Goal: Task Accomplishment & Management: Manage account settings

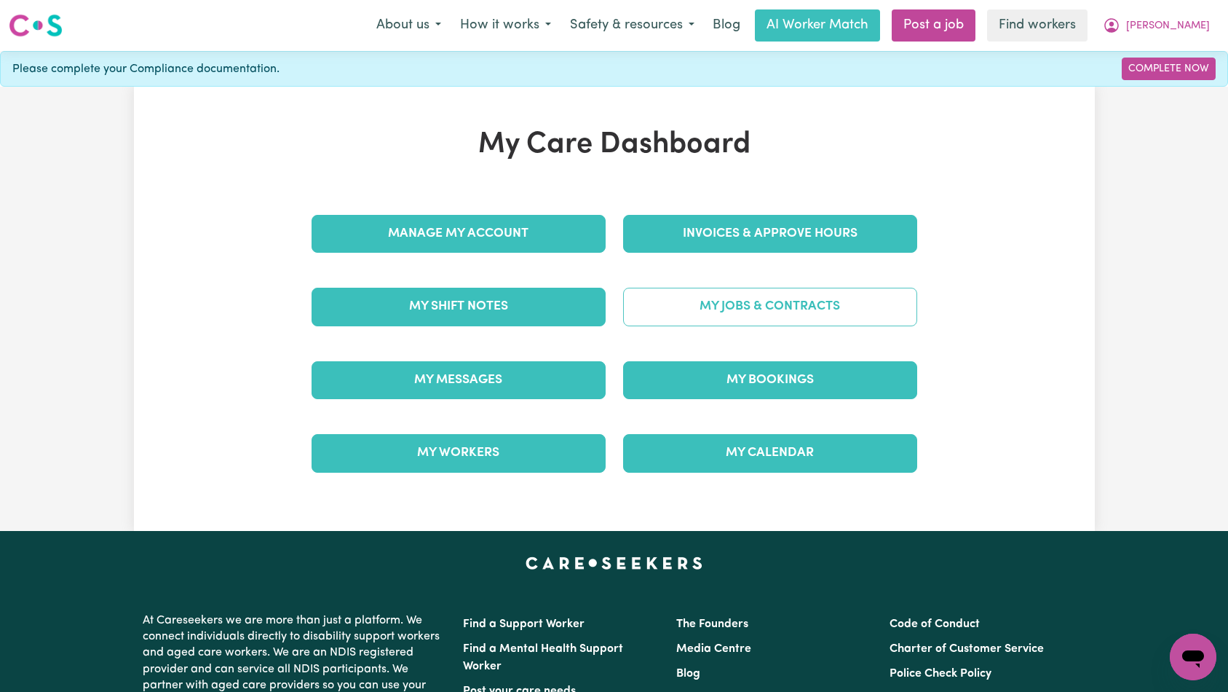
click at [739, 305] on link "My Jobs & Contracts" at bounding box center [770, 307] width 294 height 38
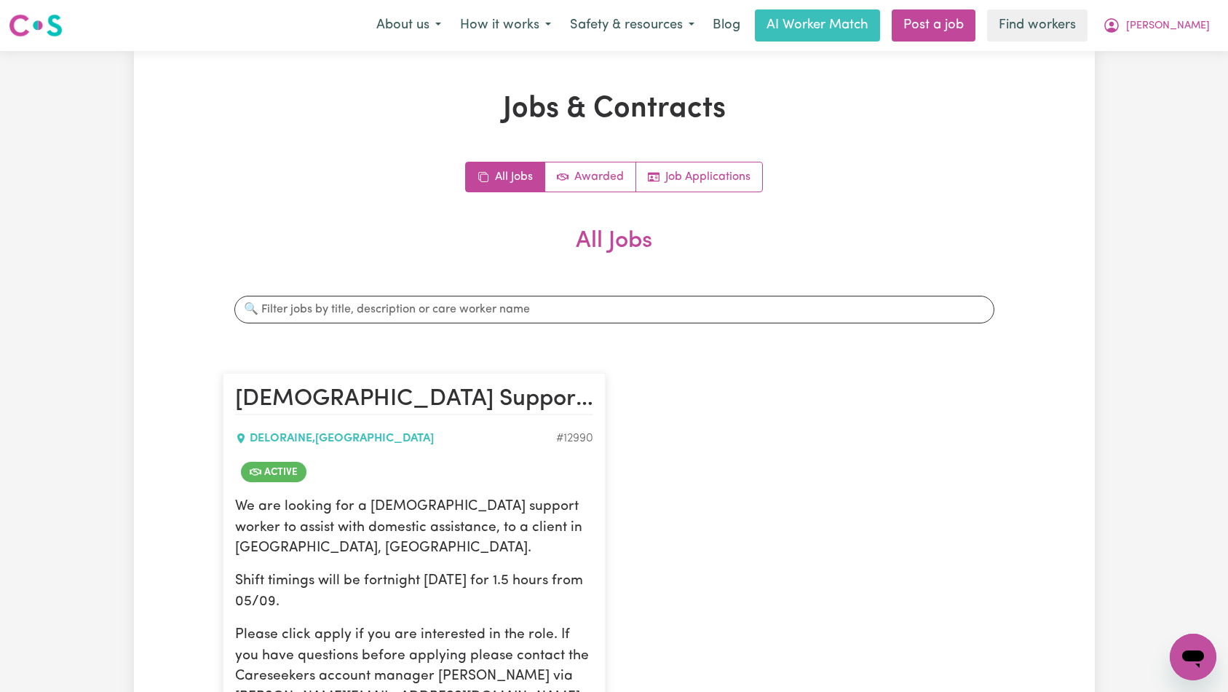
scroll to position [254, 0]
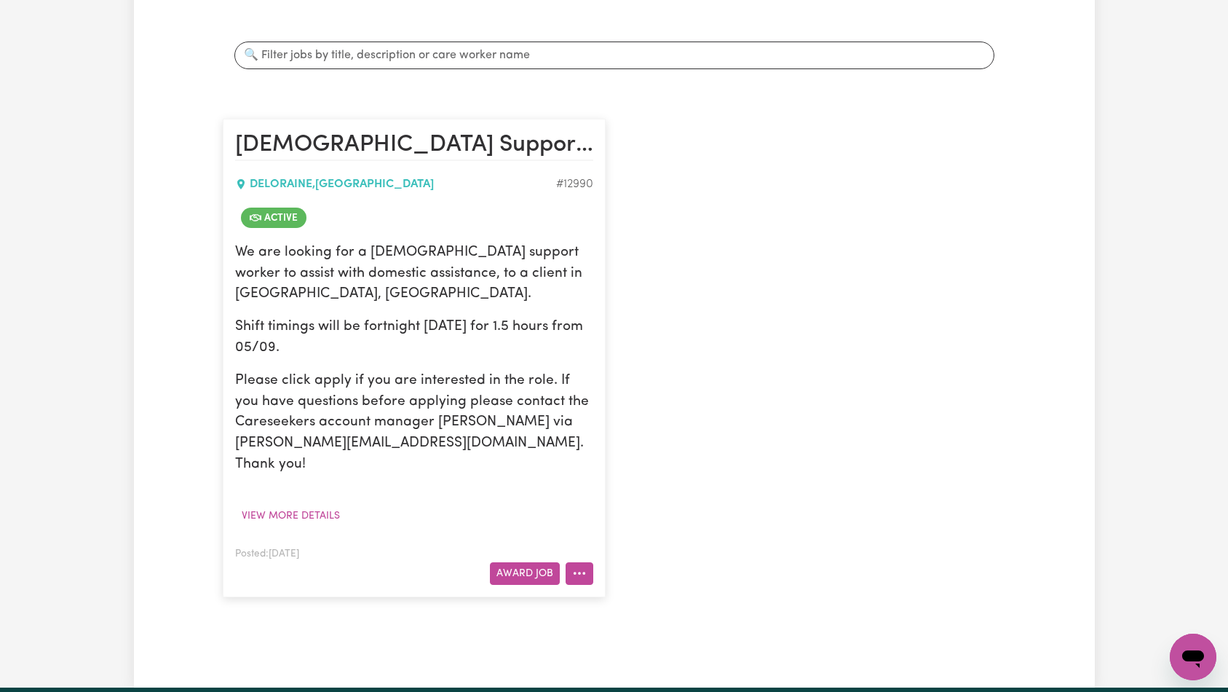
click at [587, 562] on button "More options" at bounding box center [580, 573] width 28 height 23
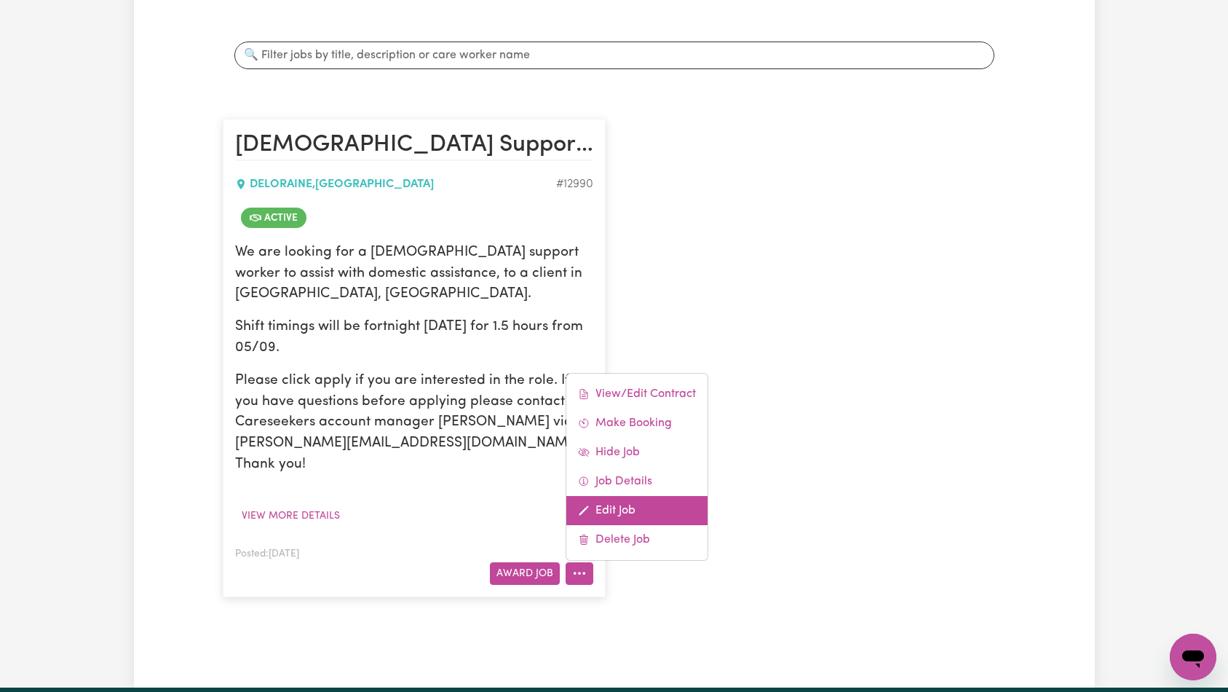
click at [639, 496] on link "Edit Job" at bounding box center [636, 510] width 141 height 29
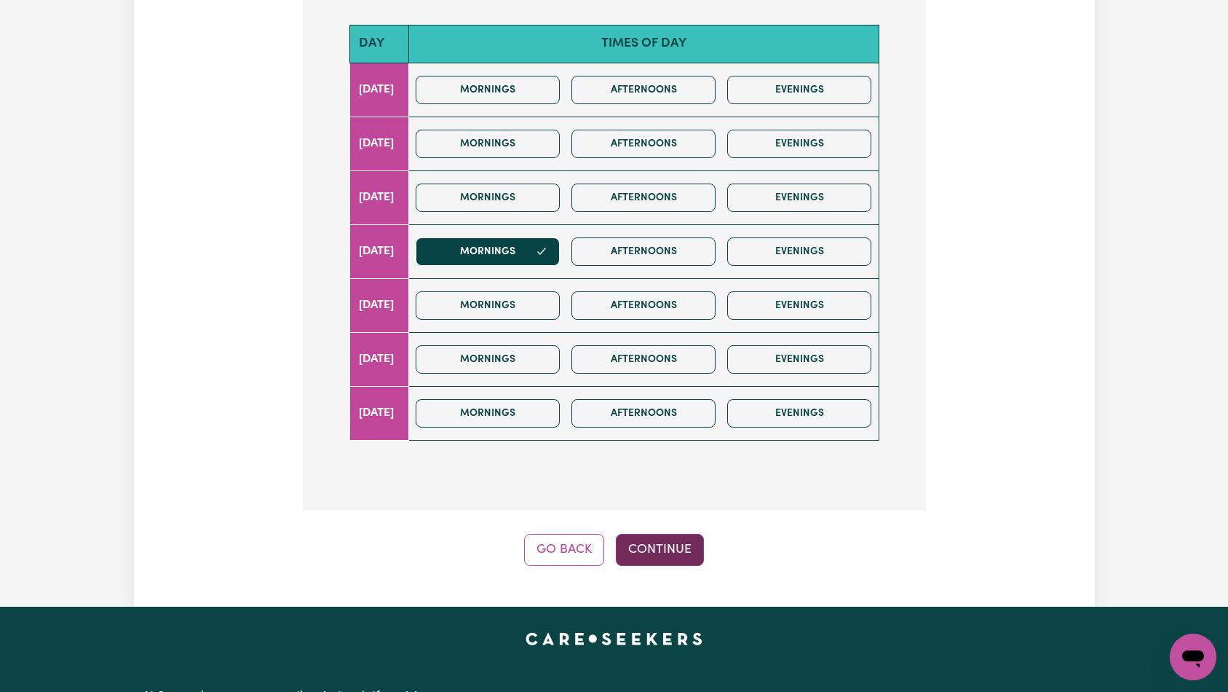
click at [646, 550] on button "Continue" at bounding box center [660, 550] width 88 height 32
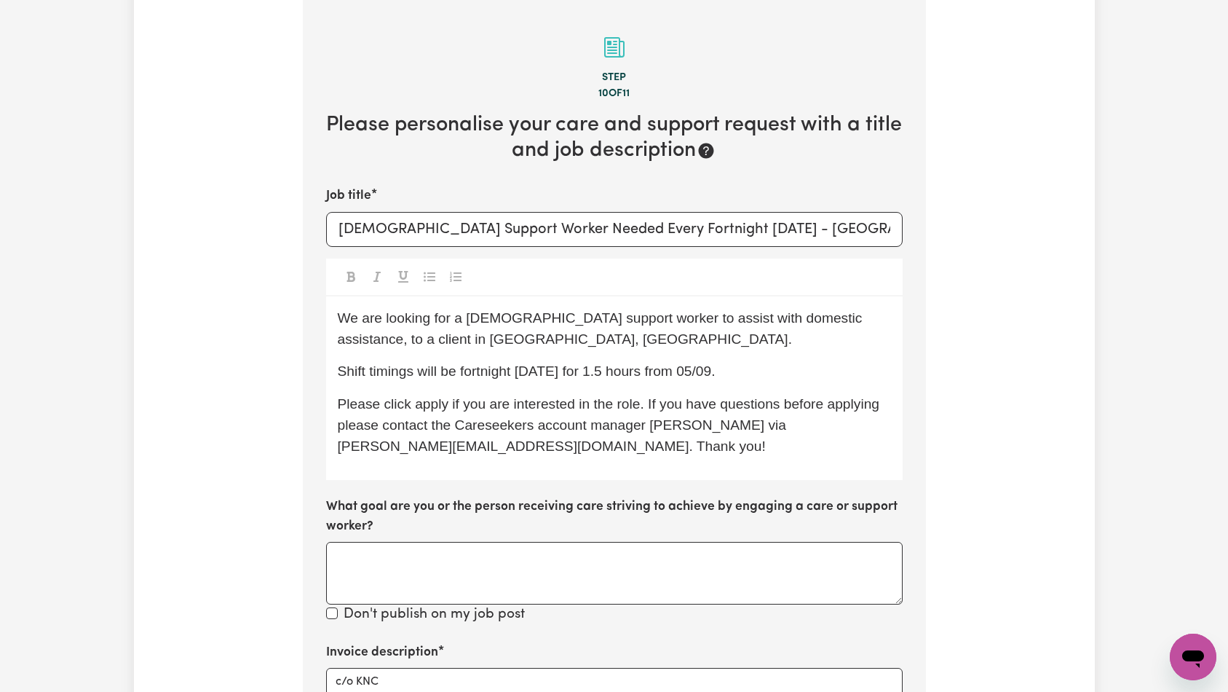
scroll to position [683, 0]
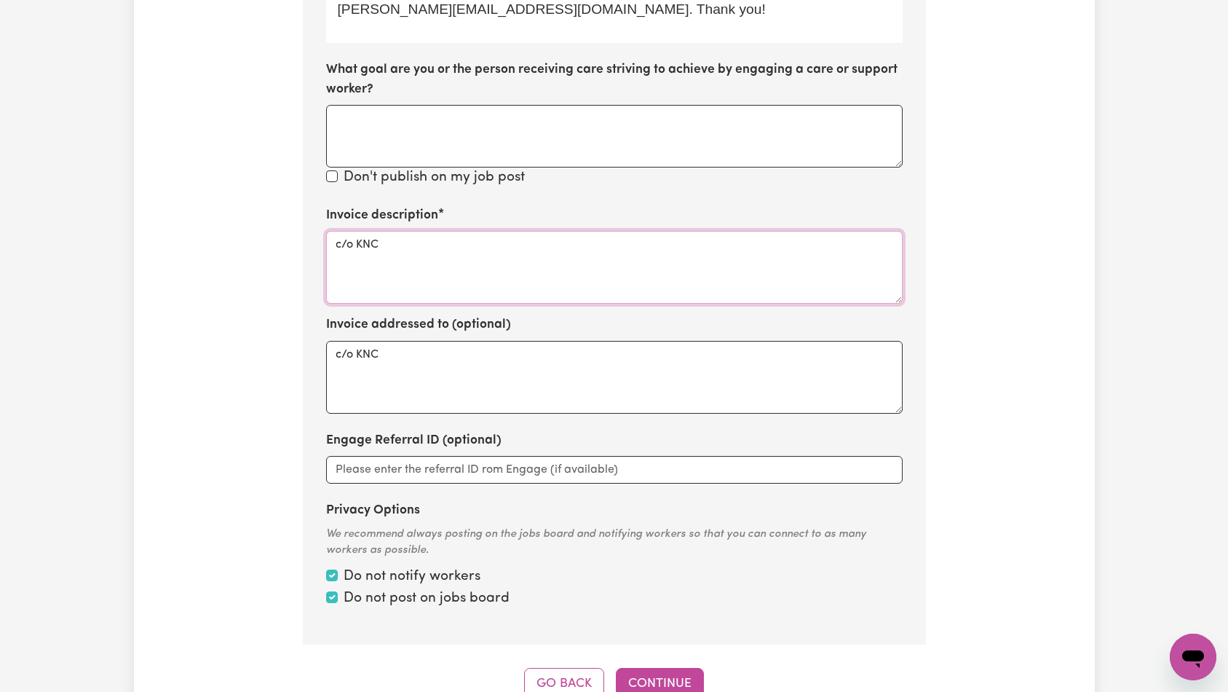
click at [571, 281] on textarea "c/o KNC" at bounding box center [614, 267] width 577 height 73
paste textarea "Domestic support and Social Support"
type textarea "Domestic support and Social Support"
click at [647, 673] on button "Continue" at bounding box center [660, 684] width 88 height 32
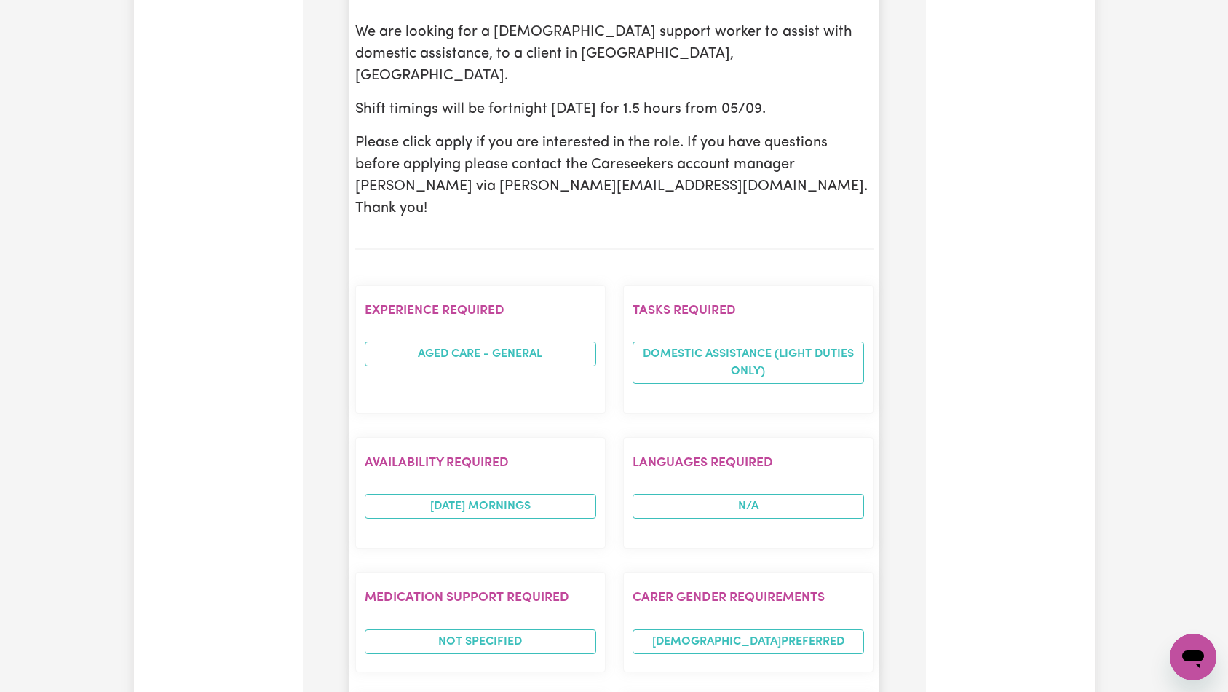
scroll to position [0, 0]
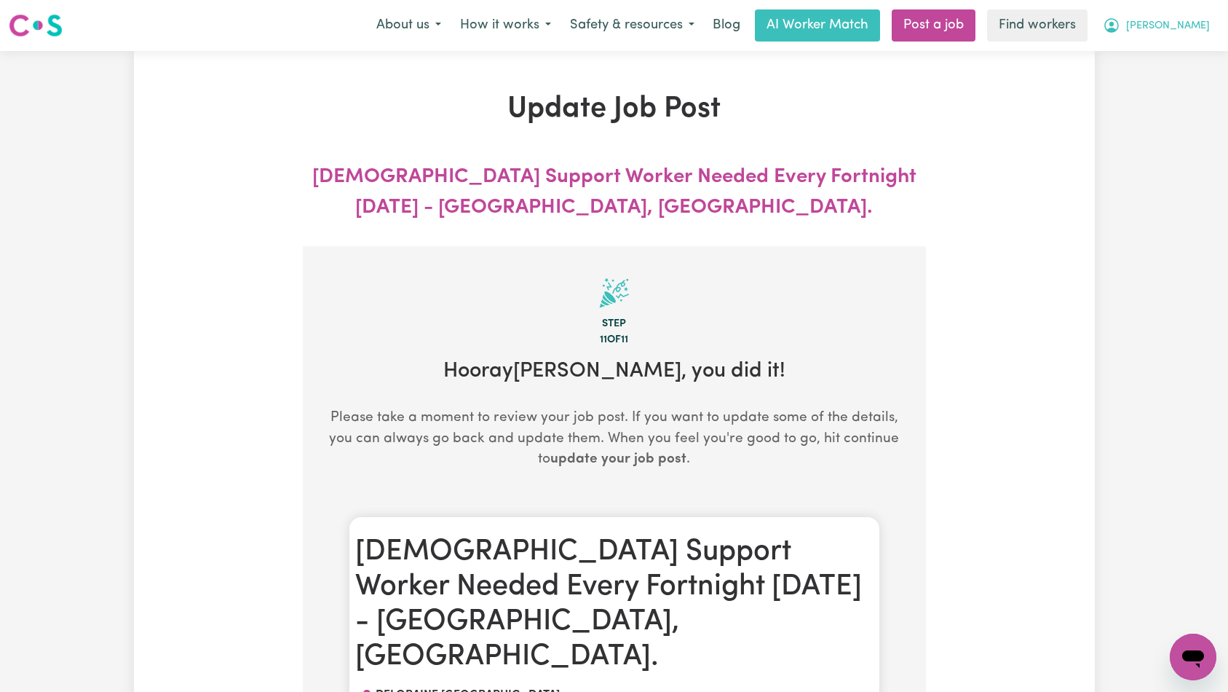
click at [1192, 34] on button "[PERSON_NAME]" at bounding box center [1156, 25] width 126 height 31
click at [1163, 59] on link "My Dashboard" at bounding box center [1161, 57] width 115 height 28
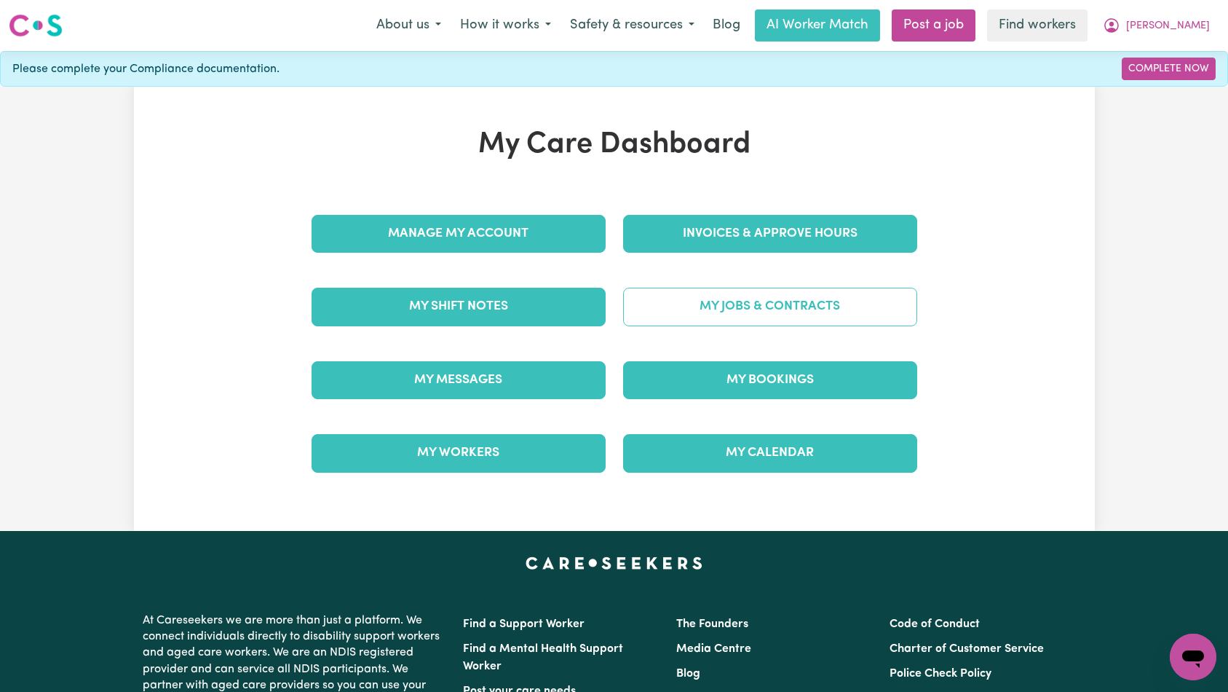
click at [846, 316] on link "My Jobs & Contracts" at bounding box center [770, 307] width 294 height 38
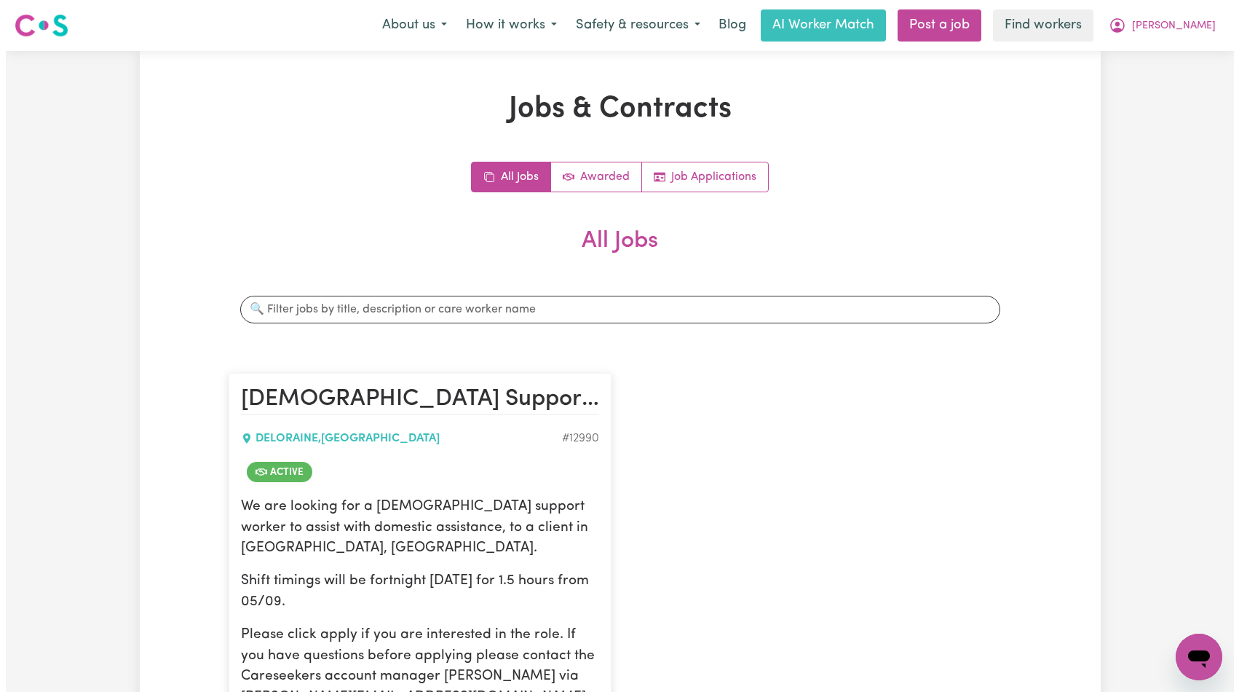
scroll to position [477, 0]
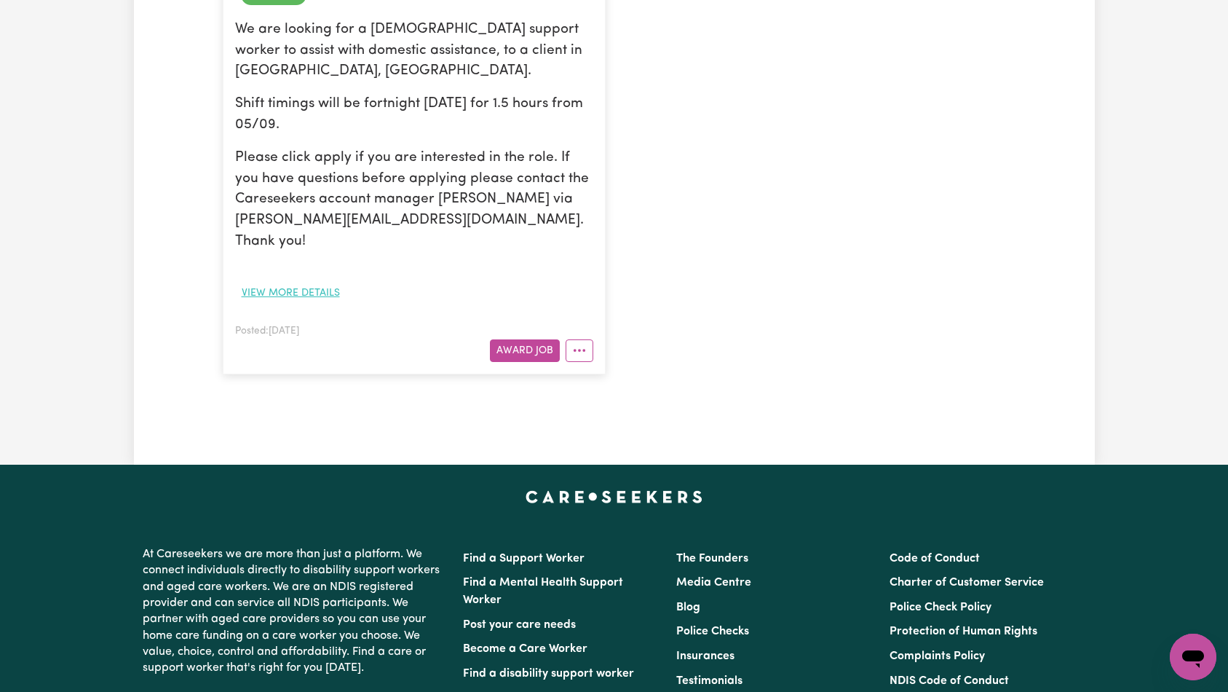
click at [306, 282] on button "View more details" at bounding box center [290, 293] width 111 height 23
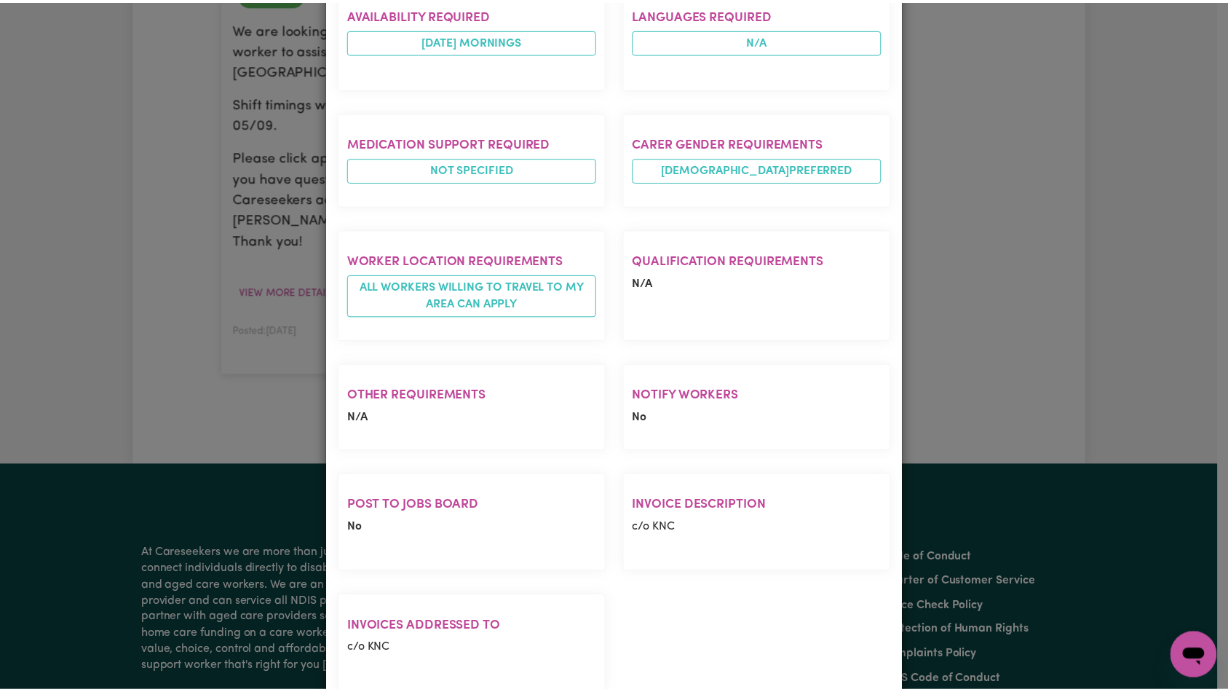
scroll to position [0, 0]
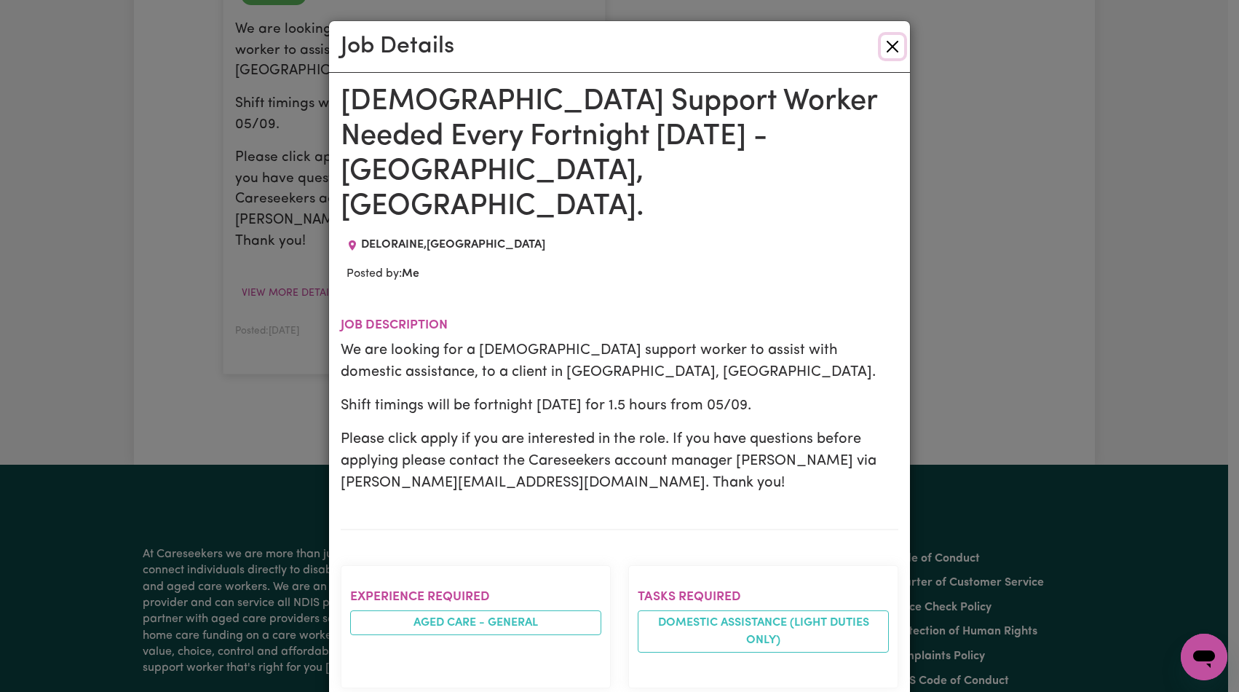
click at [887, 52] on button "Close" at bounding box center [892, 46] width 23 height 23
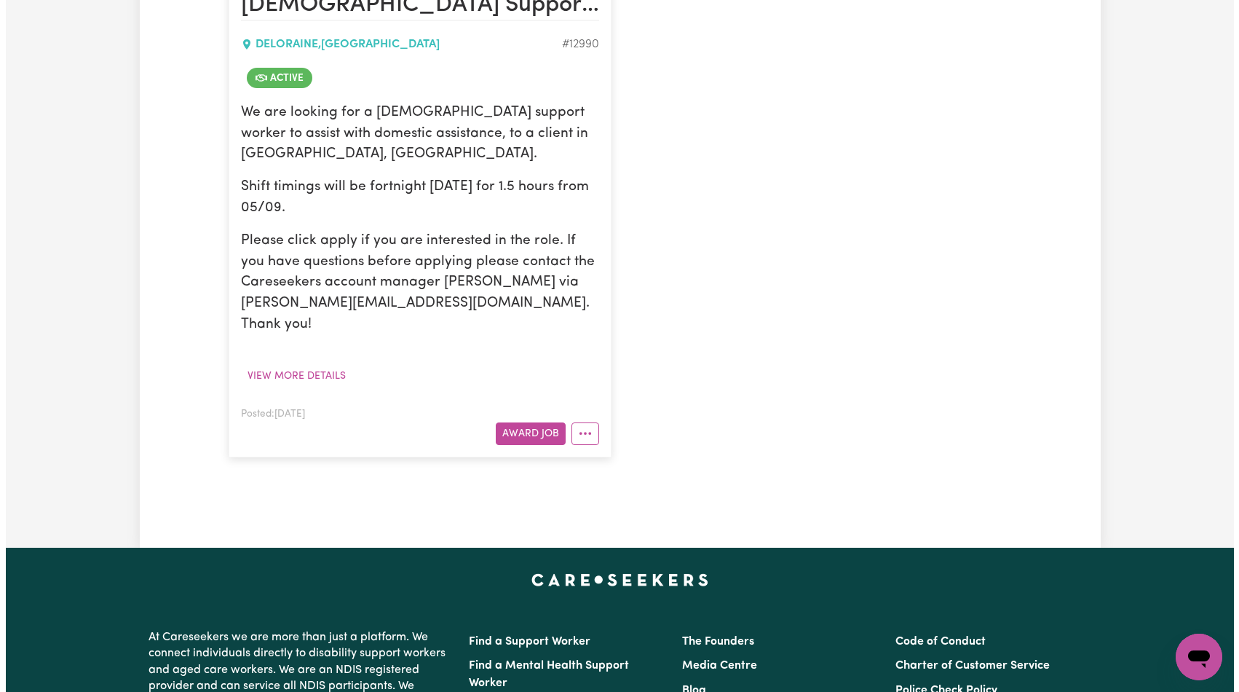
scroll to position [319, 0]
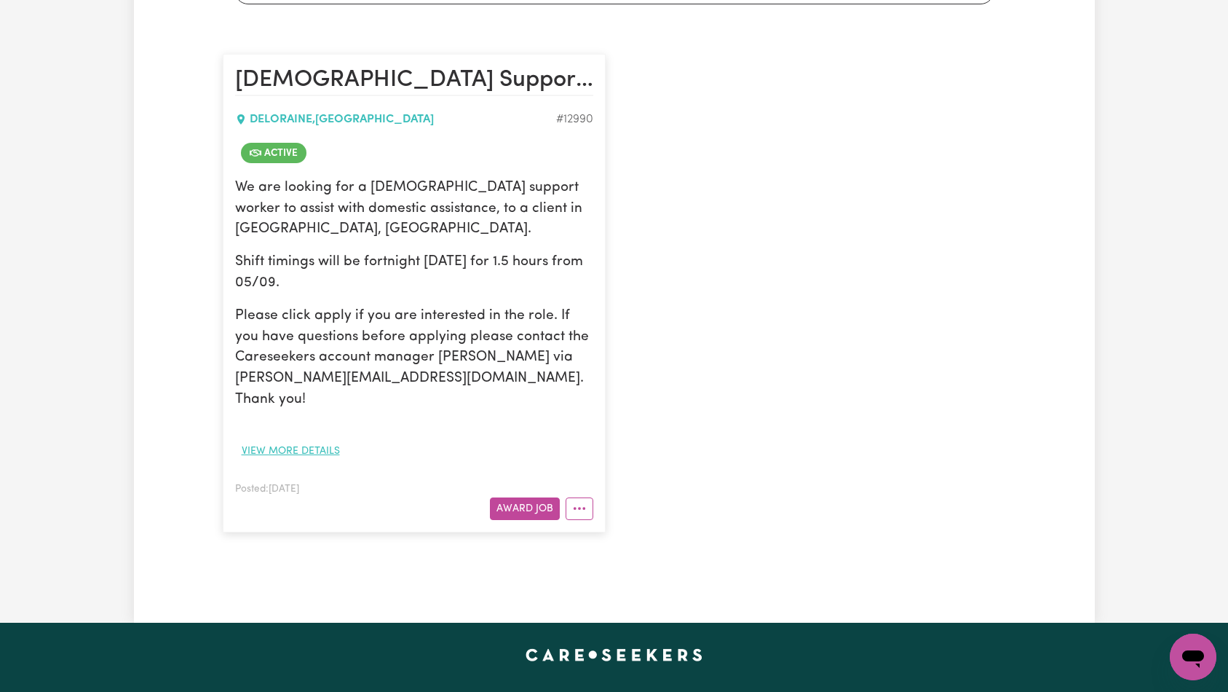
click at [310, 440] on button "View more details" at bounding box center [290, 451] width 111 height 23
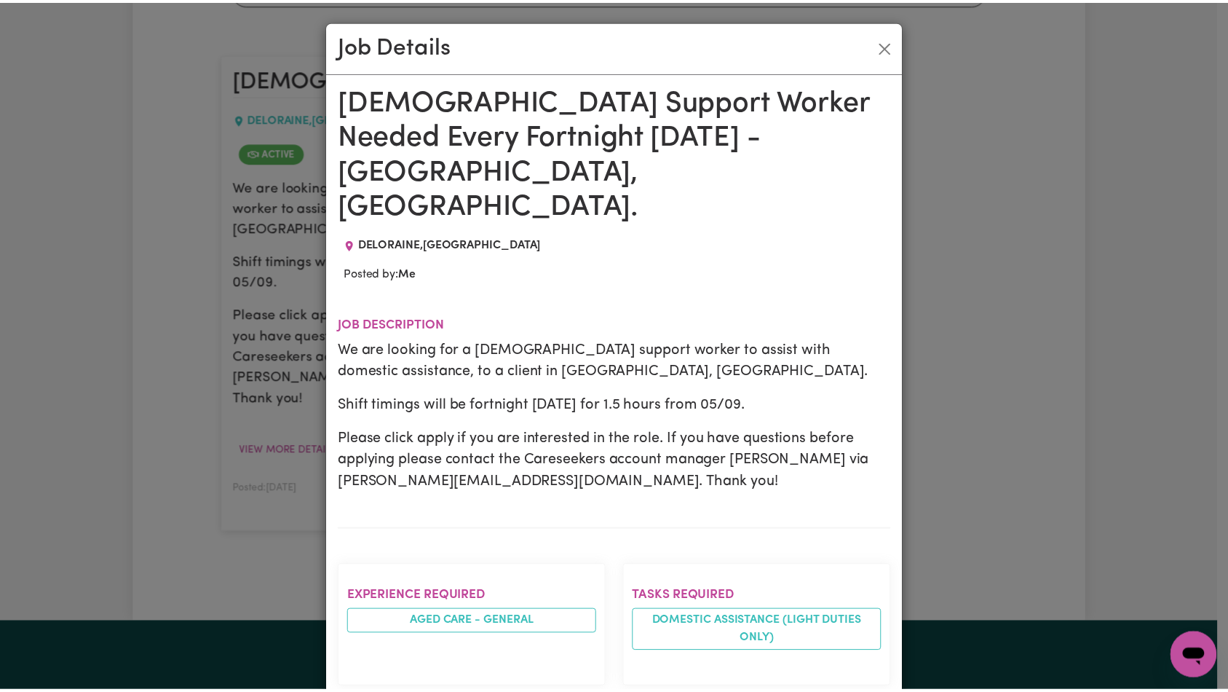
scroll to position [728, 0]
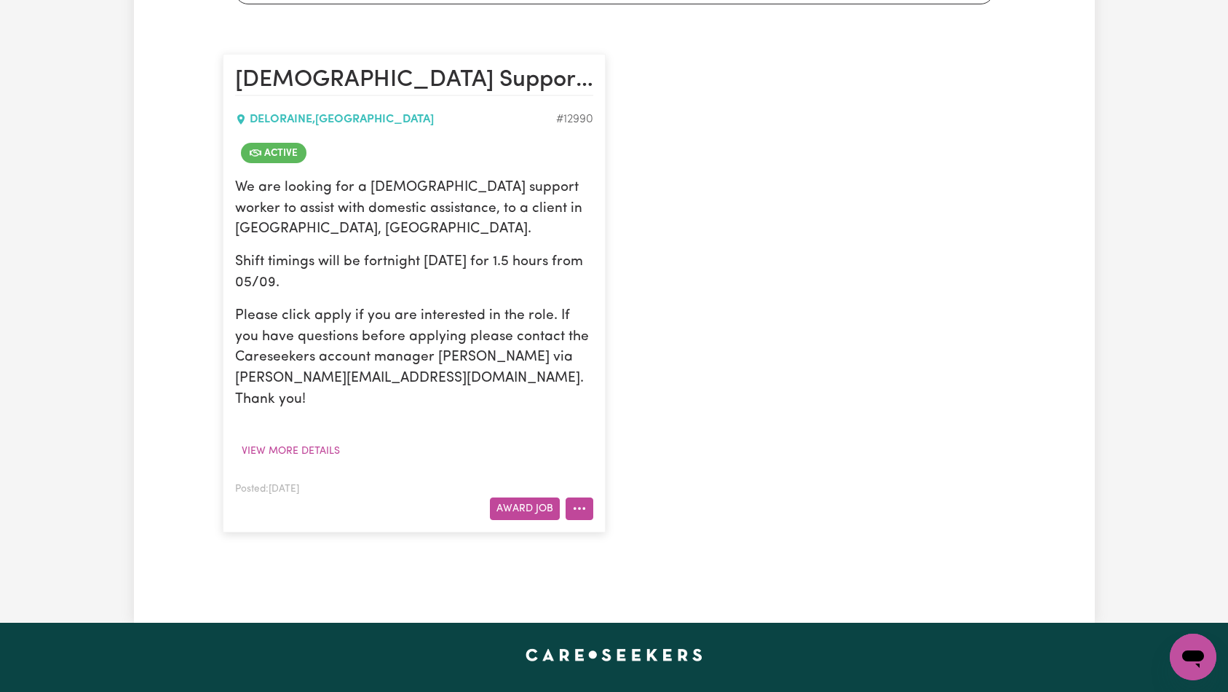
click at [577, 497] on button "More options" at bounding box center [580, 508] width 28 height 23
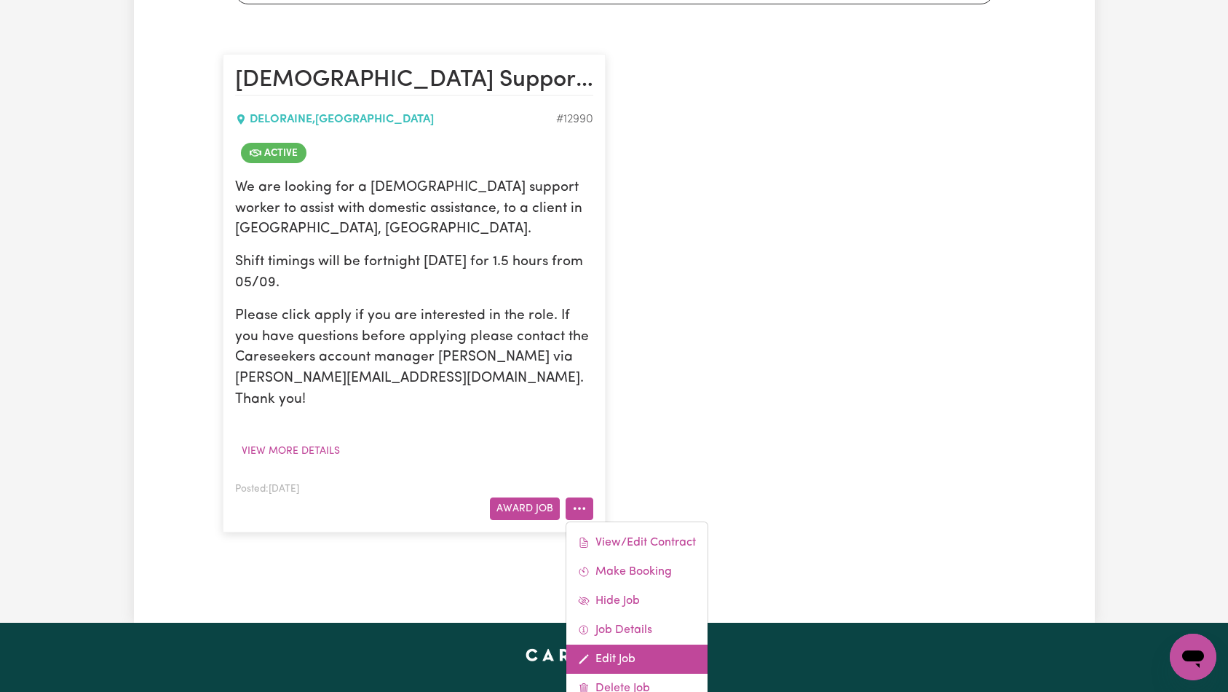
click at [630, 644] on link "Edit Job" at bounding box center [636, 658] width 141 height 29
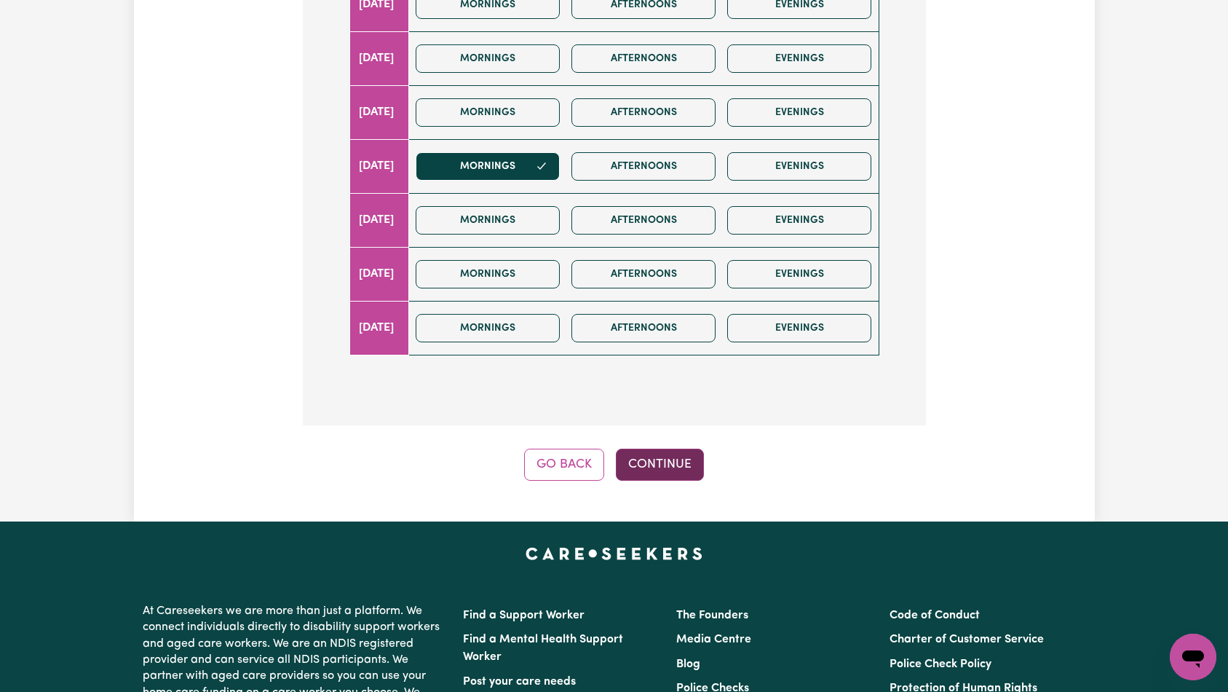
click at [681, 467] on button "Continue" at bounding box center [660, 464] width 88 height 32
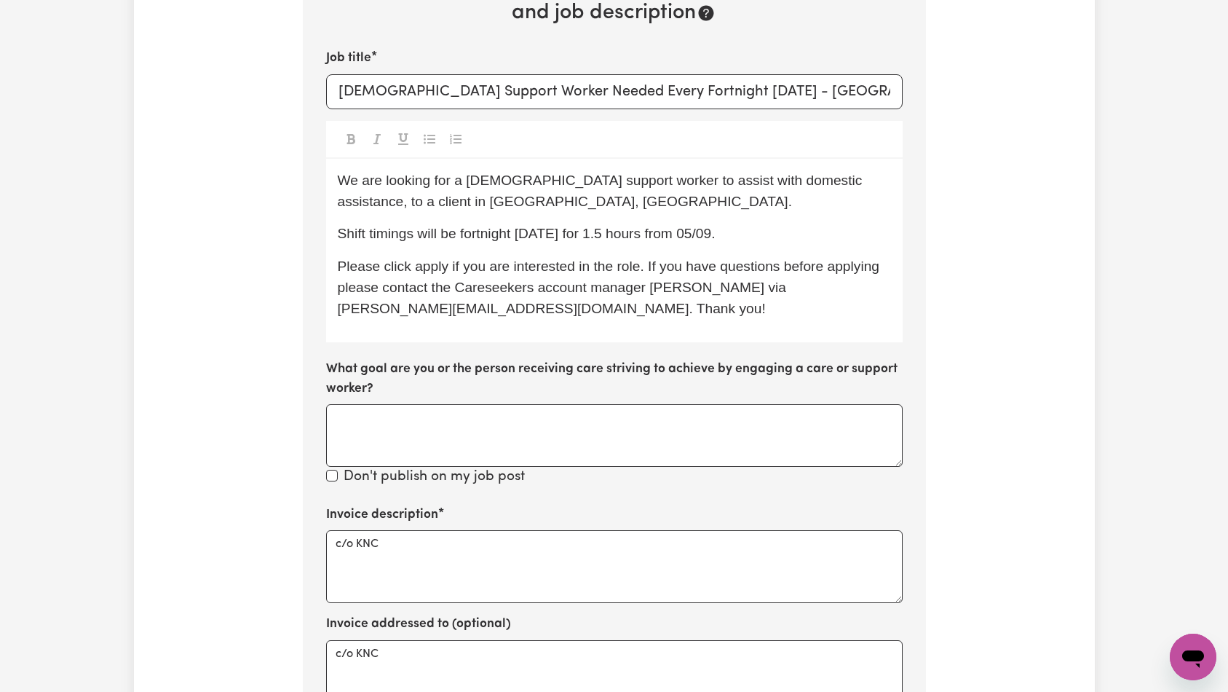
scroll to position [618, 0]
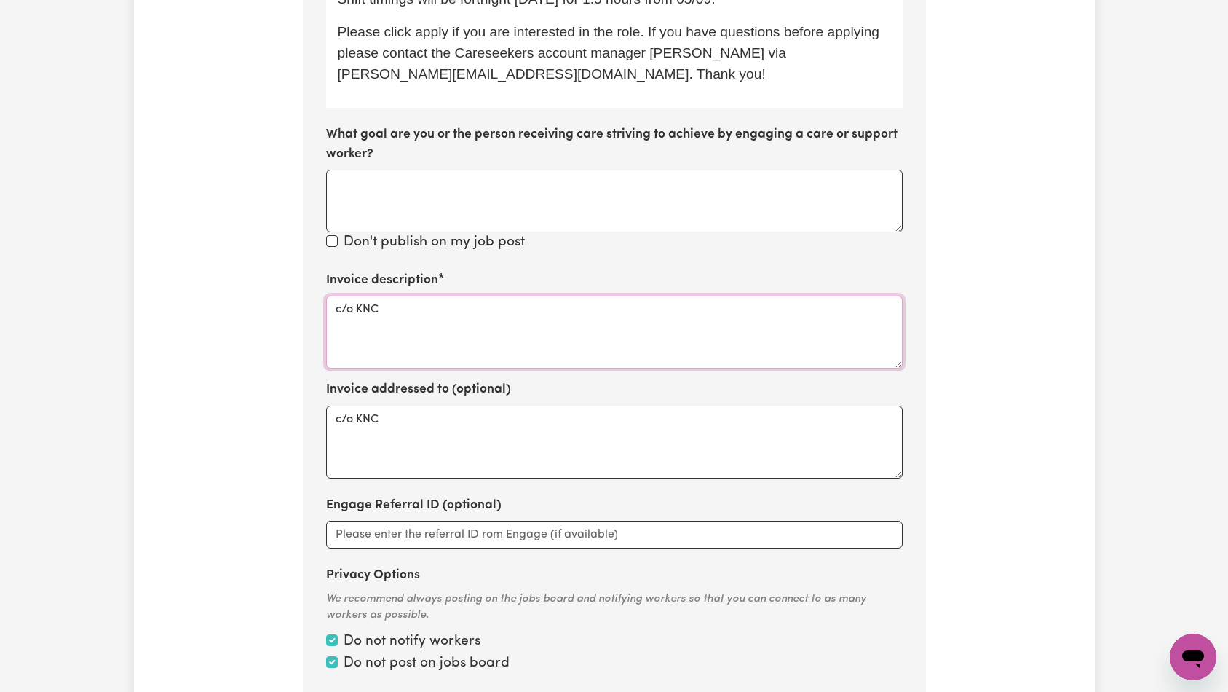
click at [632, 338] on textarea "c/o KNC" at bounding box center [614, 332] width 577 height 73
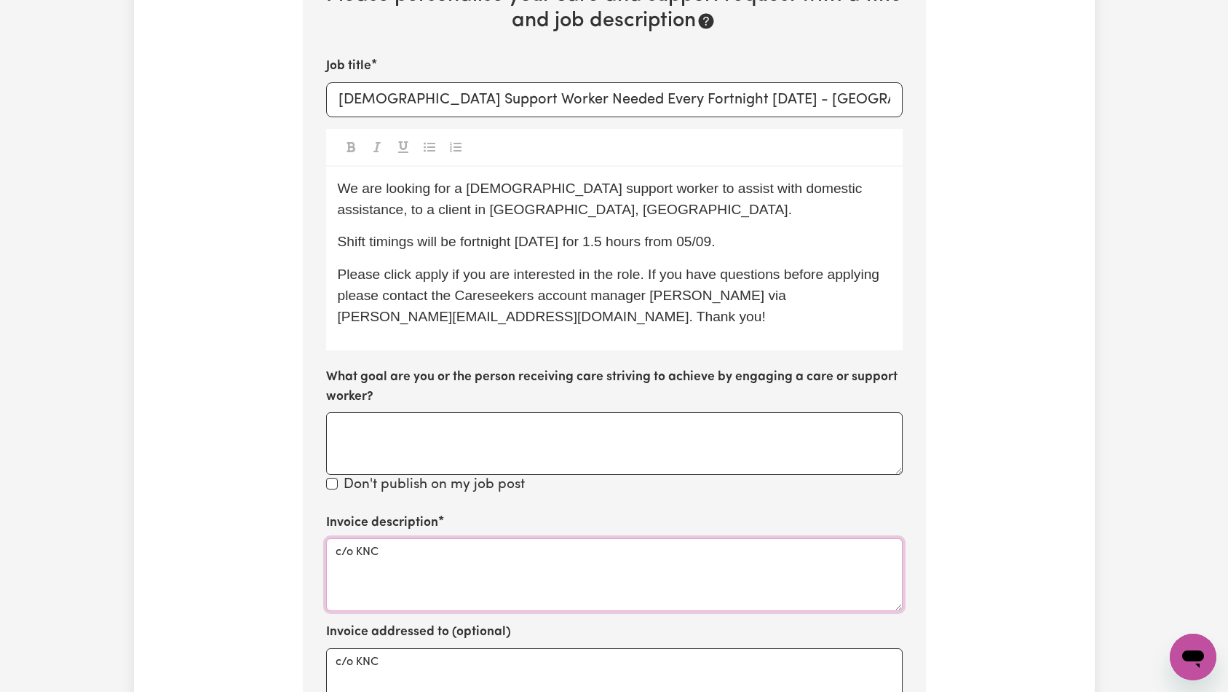
scroll to position [0, 0]
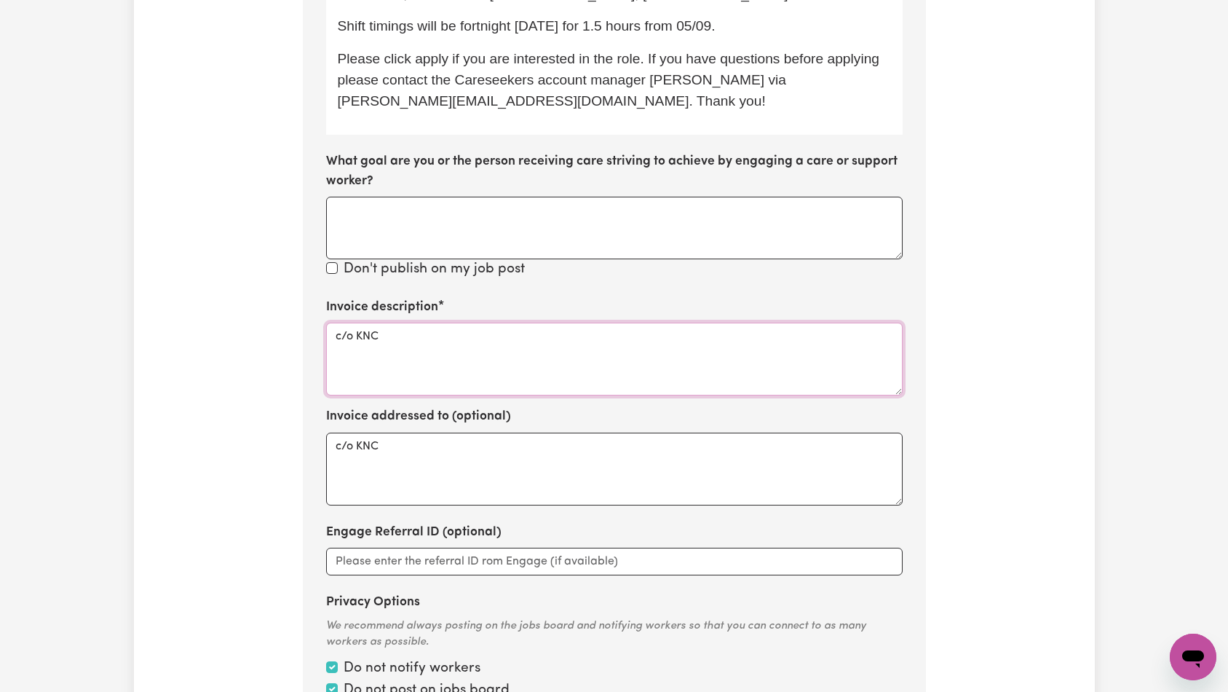
paste textarea "Domestic support and Social Support"
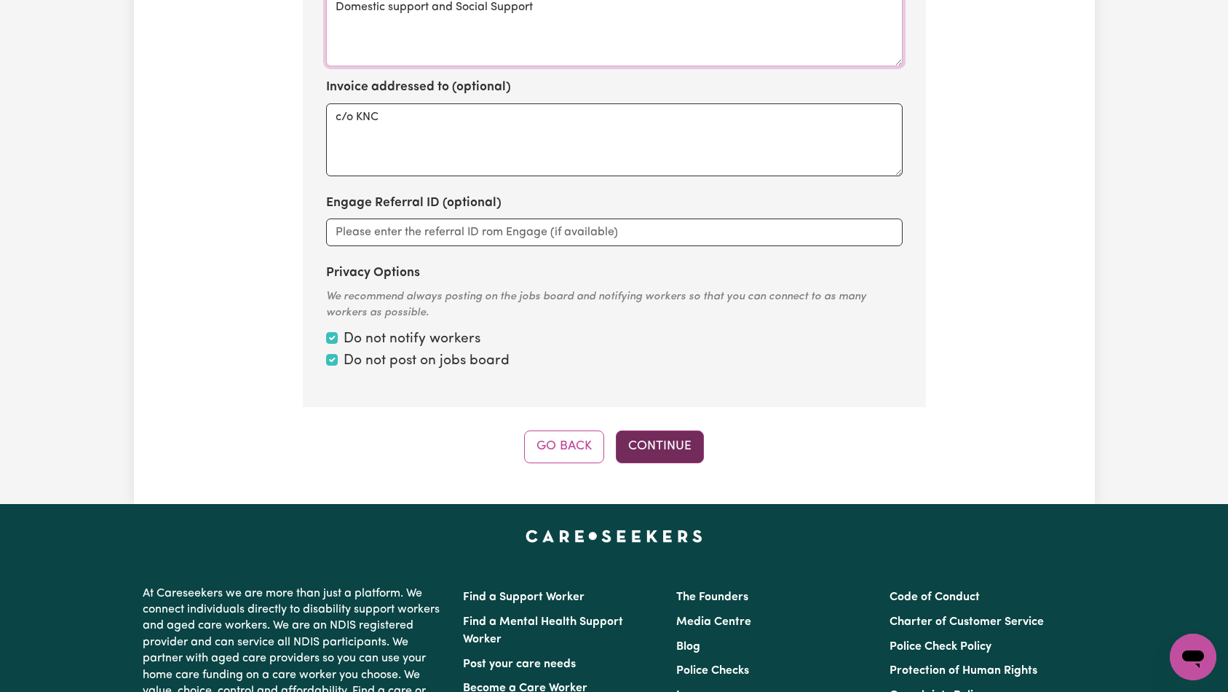
type textarea "Domestic support and Social Support"
click at [649, 445] on button "Continue" at bounding box center [660, 446] width 88 height 32
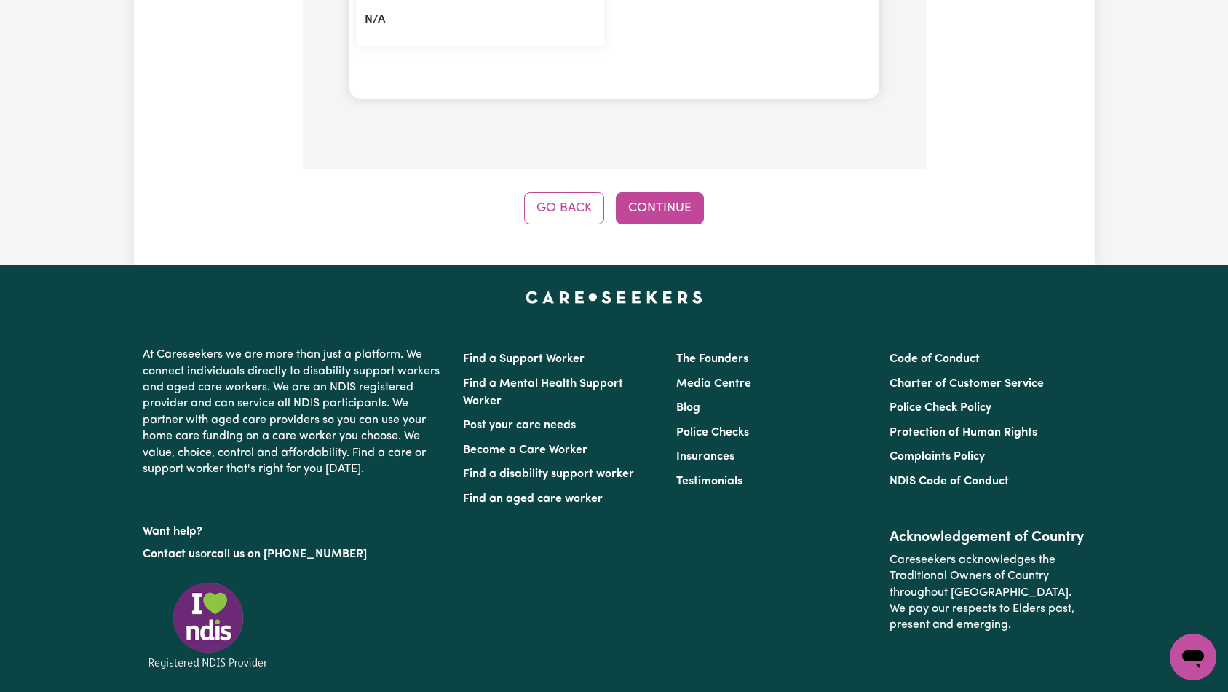
scroll to position [1511, 0]
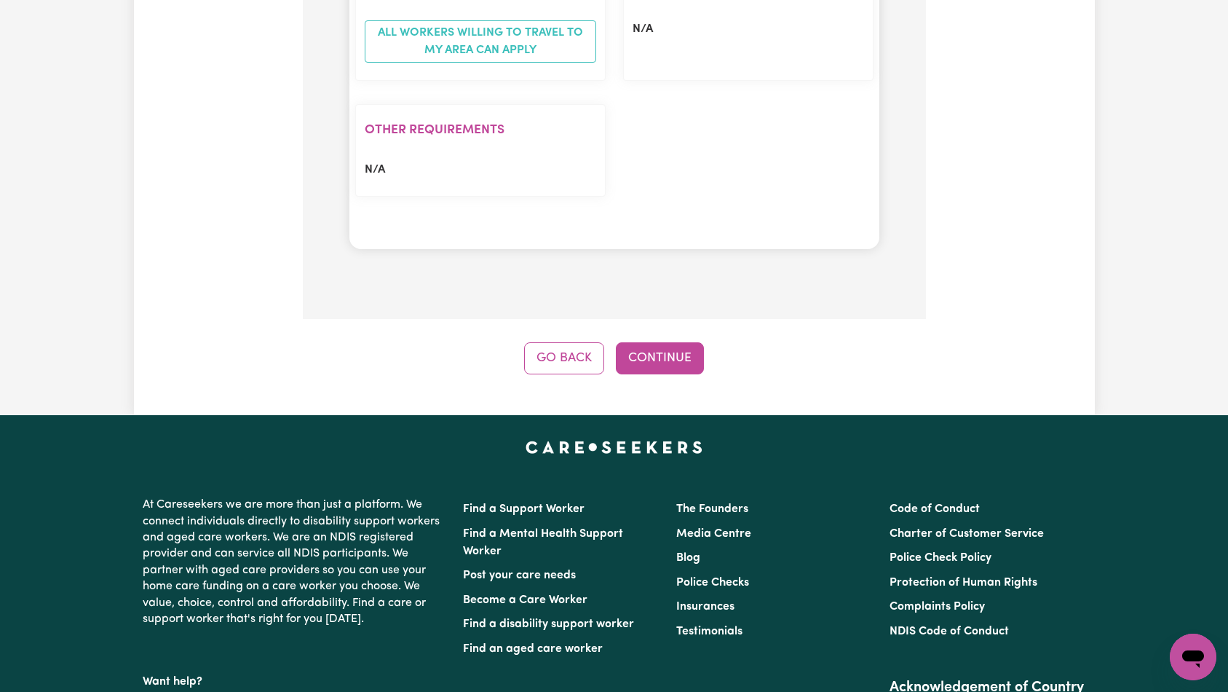
click at [670, 342] on button "Continue" at bounding box center [660, 358] width 88 height 32
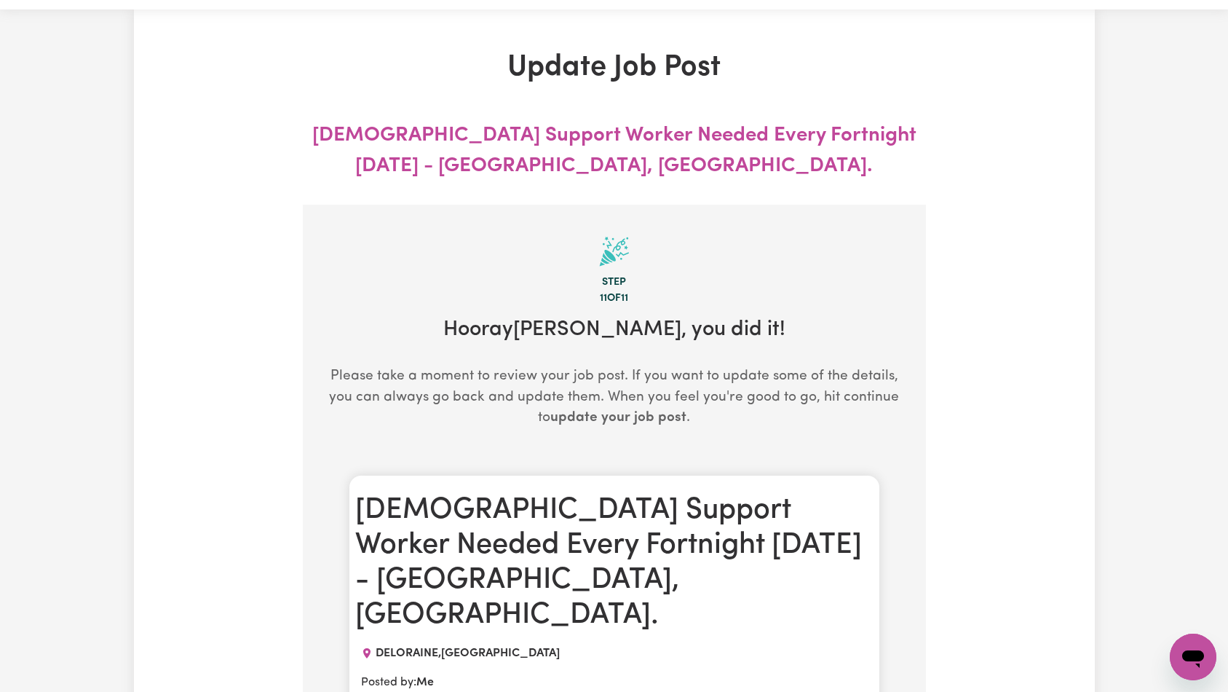
scroll to position [0, 0]
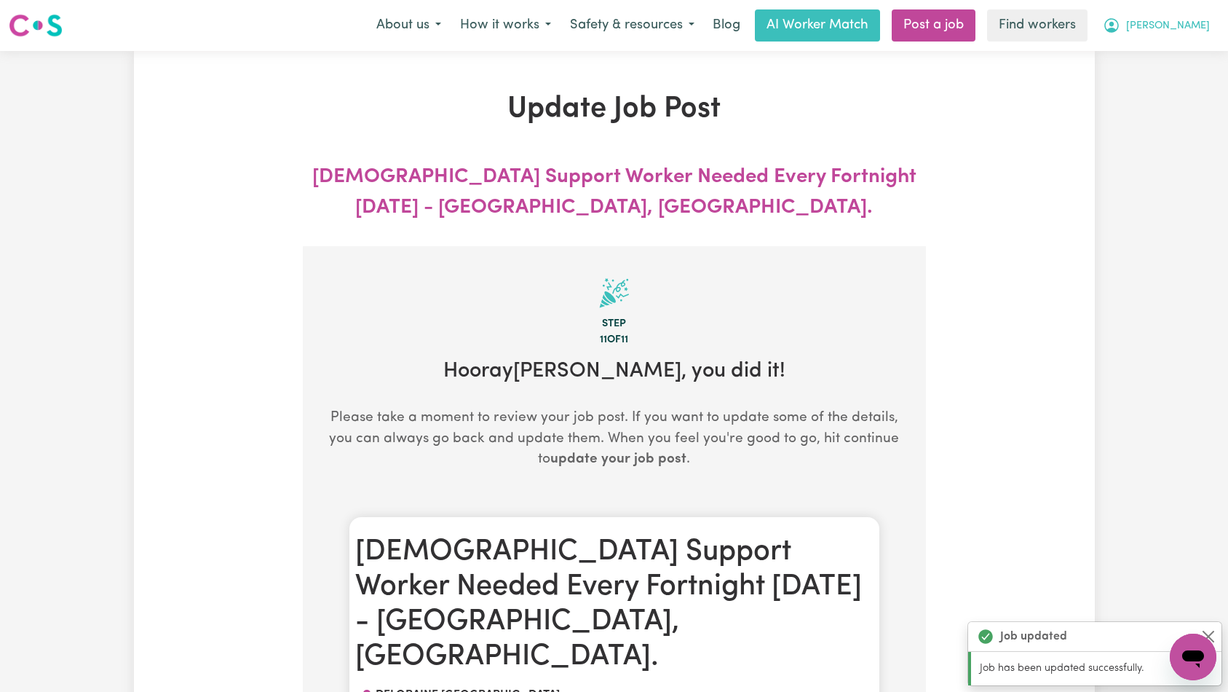
click at [1174, 25] on span "[PERSON_NAME]" at bounding box center [1168, 26] width 84 height 16
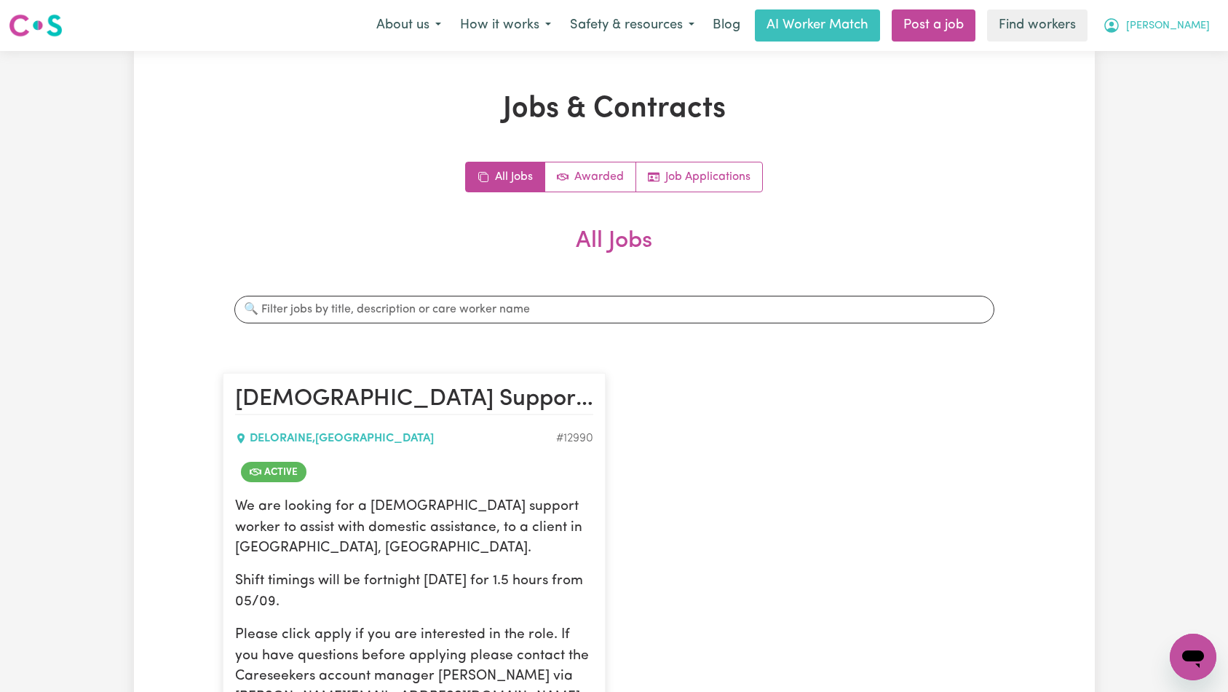
click at [1190, 23] on span "[PERSON_NAME]" at bounding box center [1168, 26] width 84 height 16
click at [1179, 75] on link "Logout" at bounding box center [1161, 84] width 115 height 28
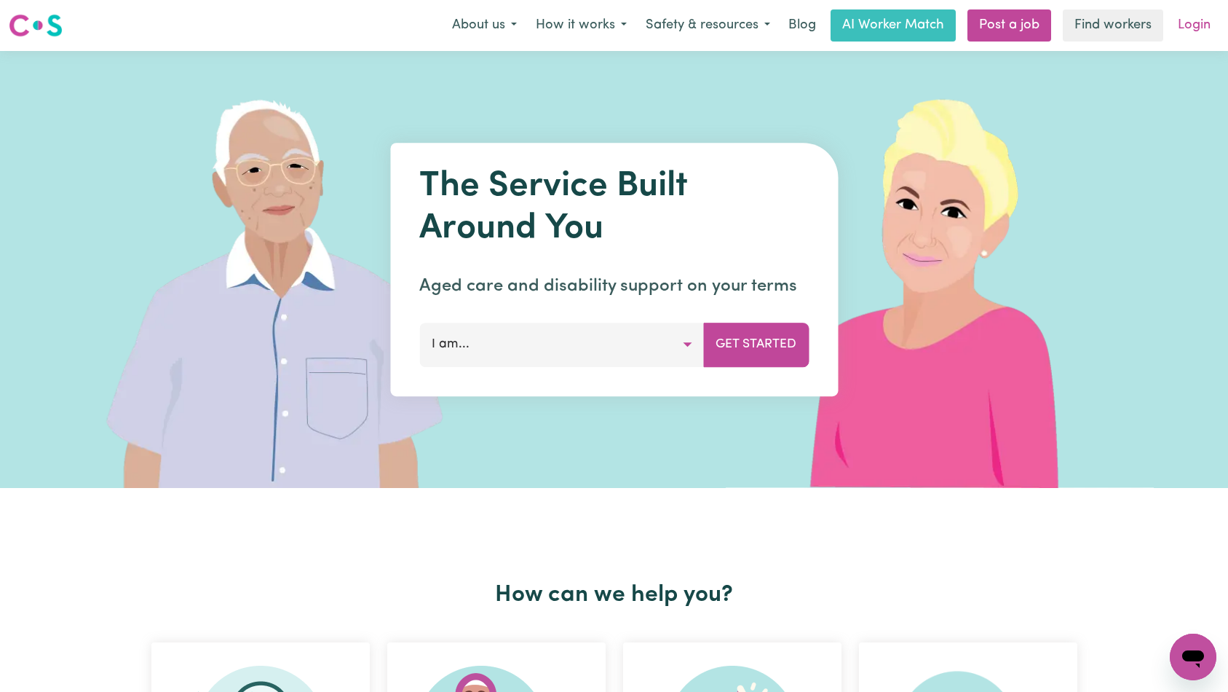
click at [1191, 30] on link "Login" at bounding box center [1194, 25] width 50 height 32
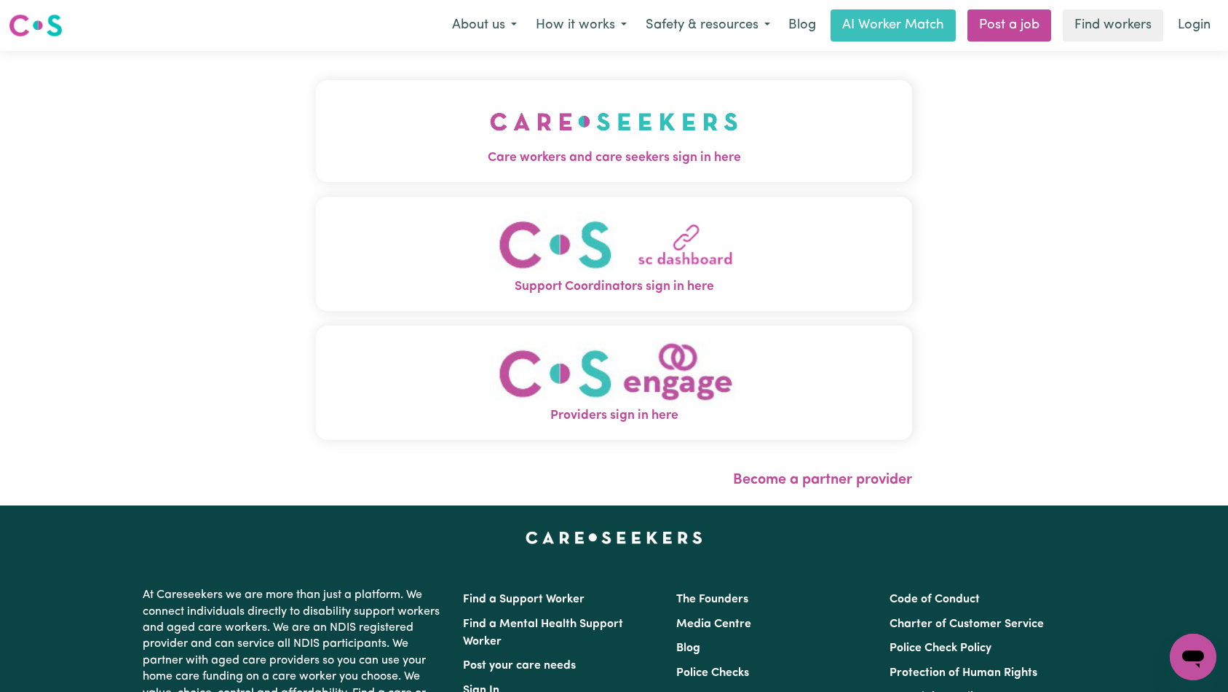
click at [490, 141] on img "Care workers and care seekers sign in here" at bounding box center [614, 122] width 248 height 54
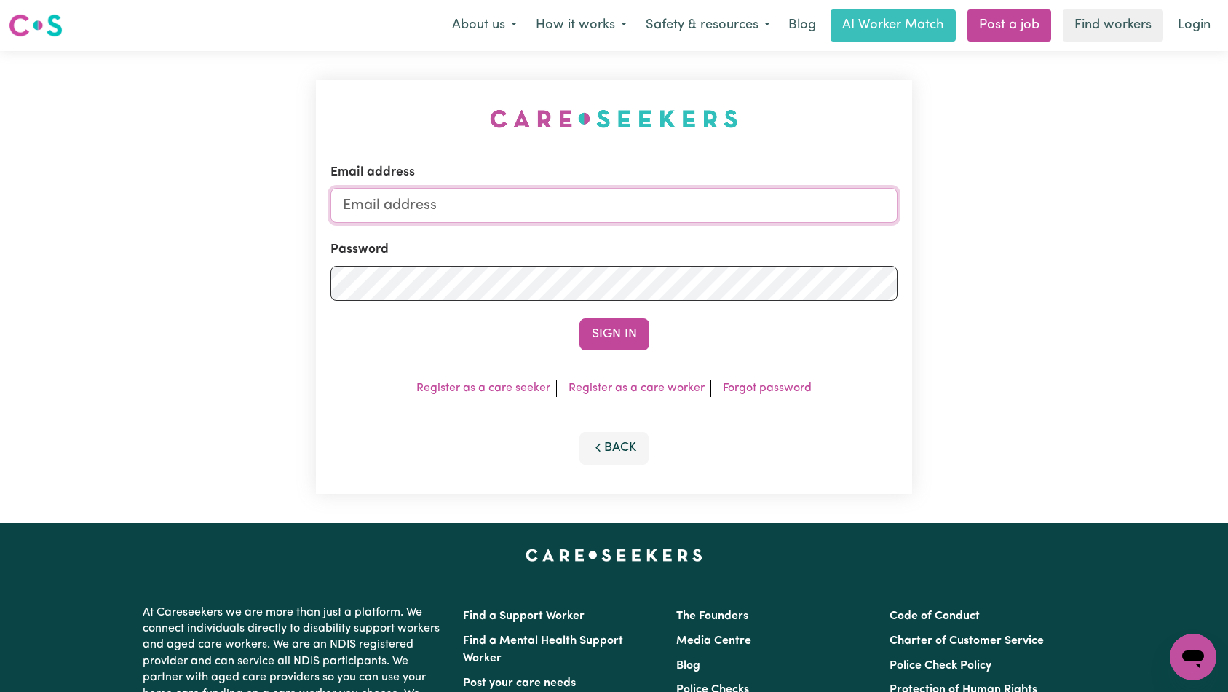
click at [723, 207] on input "Email address" at bounding box center [615, 205] width 568 height 35
type input "[EMAIL_ADDRESS][DOMAIN_NAME]"
click at [630, 334] on button "Sign In" at bounding box center [614, 334] width 70 height 32
